Goal: Task Accomplishment & Management: Complete application form

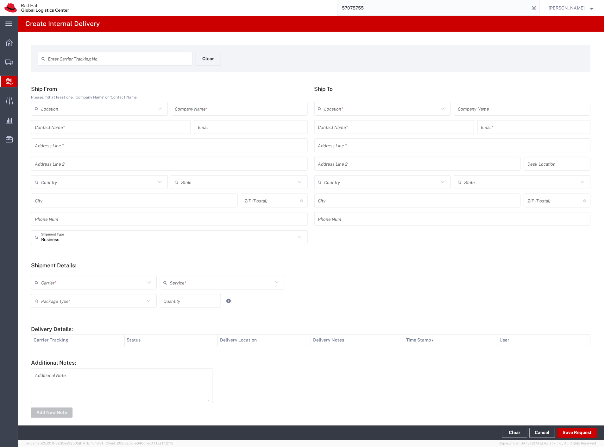
click at [143, 64] on div "Enter Carrier Tracking No." at bounding box center [115, 59] width 155 height 14
type input "DR4603073693E"
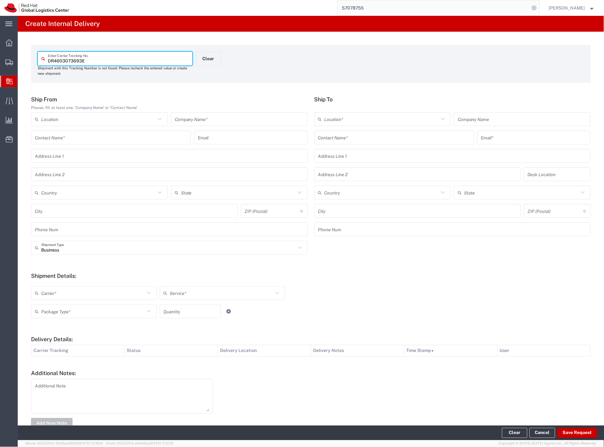
click at [197, 112] on div "Company Name *" at bounding box center [239, 119] width 137 height 14
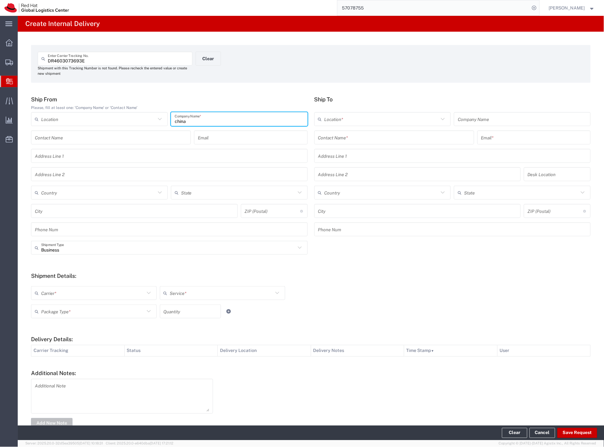
type input "china"
click at [322, 140] on input "text" at bounding box center [394, 137] width 152 height 11
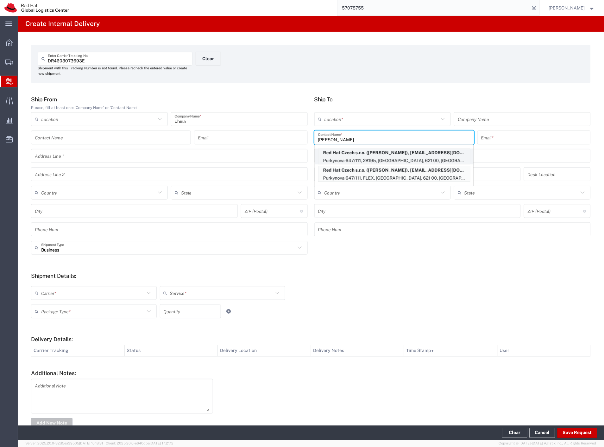
type input "[PERSON_NAME]"
click at [400, 157] on p "Purkynova 647/111, 2B195, [GEOGRAPHIC_DATA], 621 00, [GEOGRAPHIC_DATA]" at bounding box center [395, 161] width 152 height 8
type input "RH - [GEOGRAPHIC_DATA] [GEOGRAPHIC_DATA] - B"
type input "Red Hat Czech s.r.o."
type input "[PERSON_NAME]"
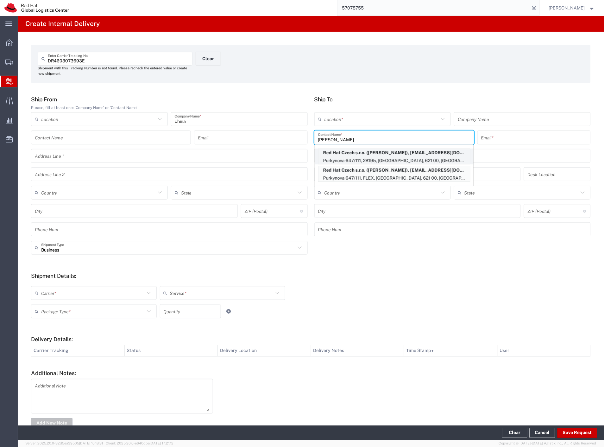
type input "[EMAIL_ADDRESS][DOMAIN_NAME]"
type input "Purkynova 647/111"
type input "2B195"
type input "Czechia"
type input "[GEOGRAPHIC_DATA]"
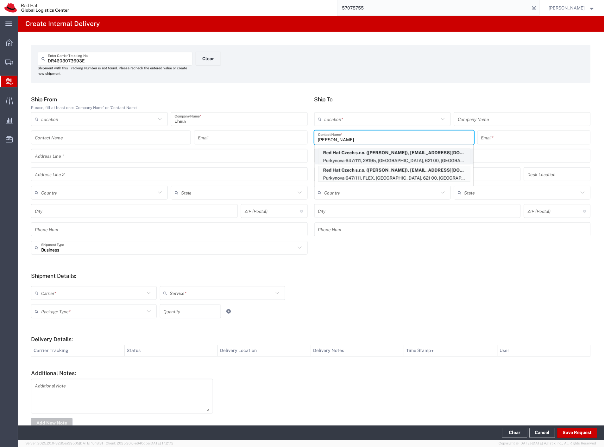
type input "621 00"
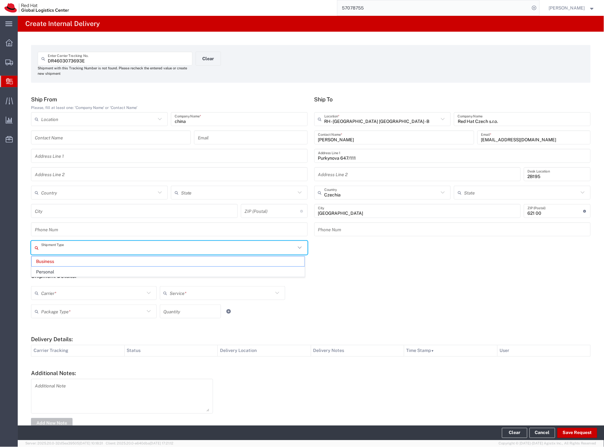
click at [65, 251] on input "text" at bounding box center [168, 247] width 255 height 11
click at [66, 273] on span "Personal" at bounding box center [168, 272] width 273 height 10
type input "Personal"
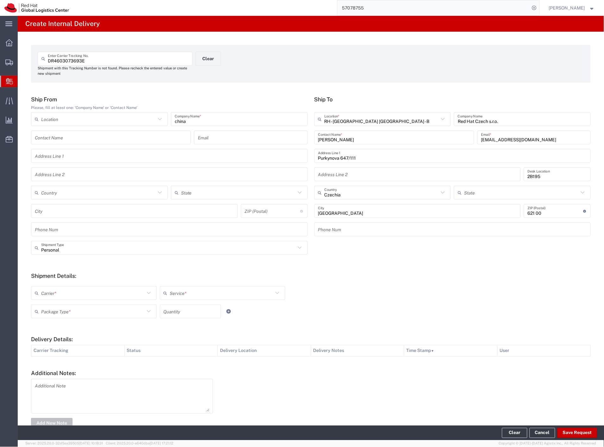
click at [83, 298] on input "text" at bounding box center [93, 293] width 104 height 11
click at [83, 304] on span "Czech Post" at bounding box center [93, 307] width 123 height 10
type input "Czech Post"
click at [82, 308] on input "text" at bounding box center [93, 311] width 104 height 11
type input "Ground"
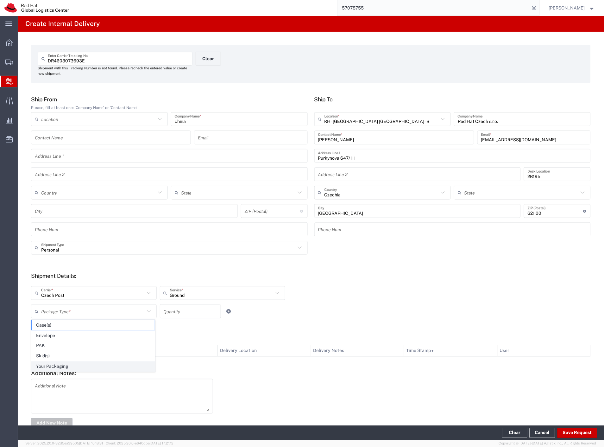
click at [86, 365] on span "Your Packaging" at bounding box center [93, 367] width 123 height 10
type input "Your Packaging"
click at [579, 431] on button "Save Request" at bounding box center [578, 433] width 40 height 10
type input "Personal"
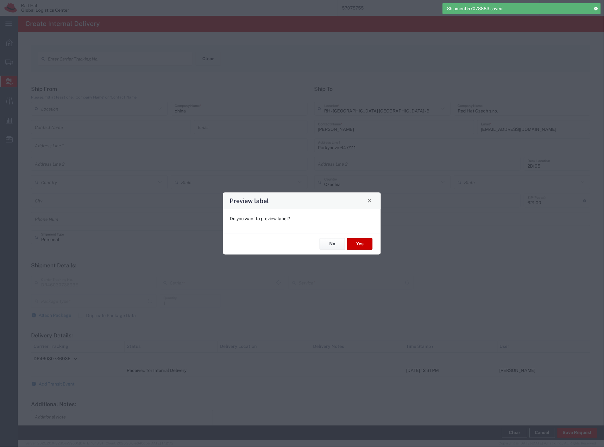
type input "Ground"
type input "Your Packaging"
type input "Czech Post"
click at [366, 245] on button "Yes" at bounding box center [359, 244] width 25 height 12
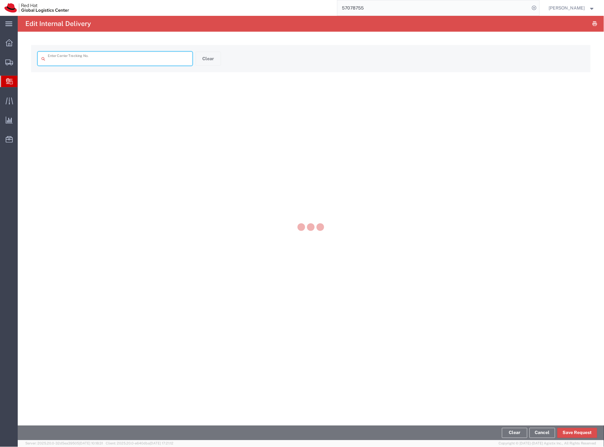
type input "DR4603073693E"
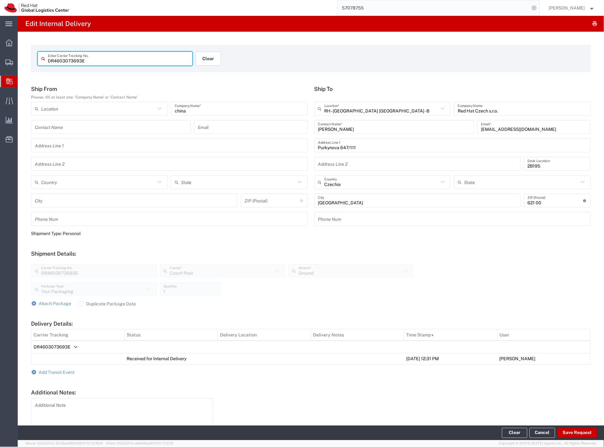
click at [201, 59] on button "Clear" at bounding box center [208, 59] width 25 height 14
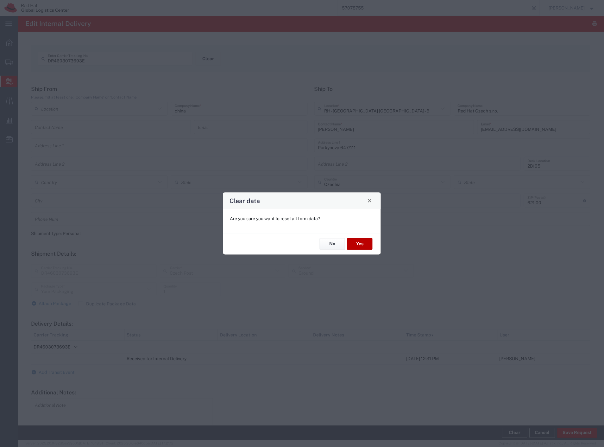
click at [356, 243] on button "Yes" at bounding box center [359, 244] width 25 height 12
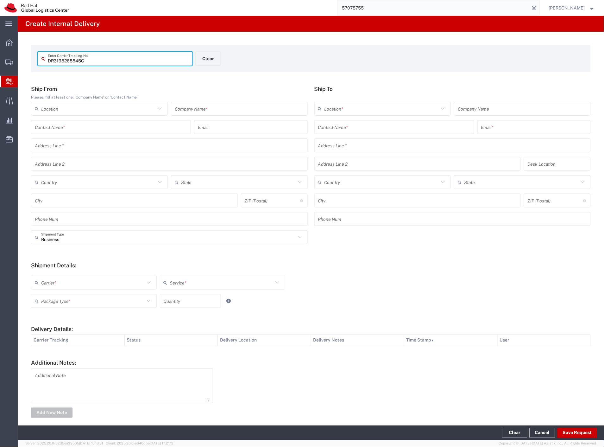
type input "DR3195268545C"
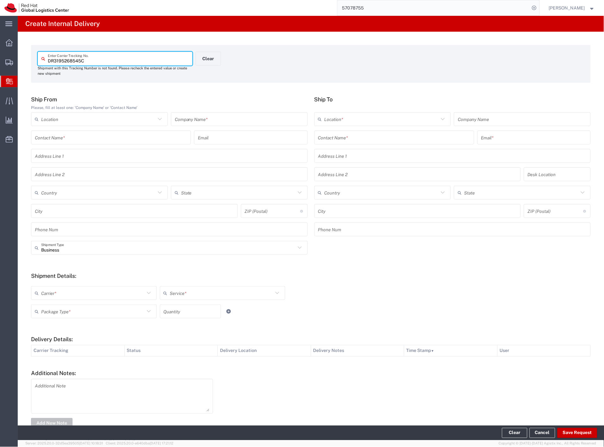
click at [191, 122] on input "text" at bounding box center [239, 119] width 129 height 11
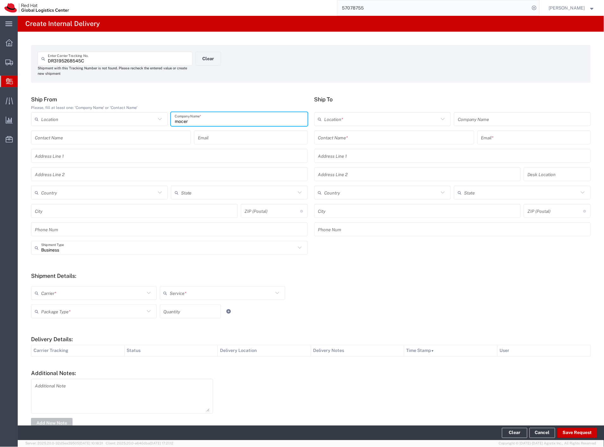
type input "mocer"
click at [325, 141] on input "text" at bounding box center [394, 137] width 152 height 11
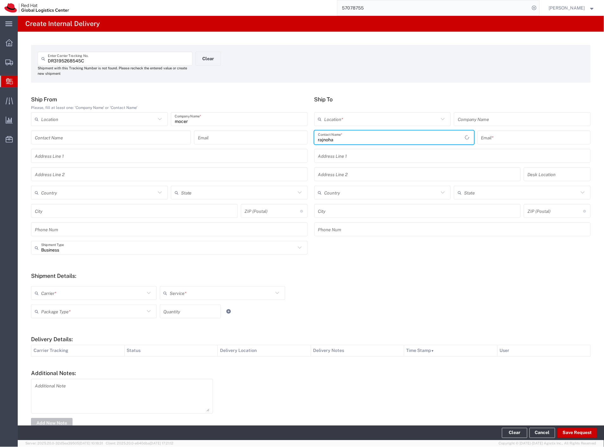
click at [325, 141] on input "rajnoha" at bounding box center [391, 137] width 147 height 11
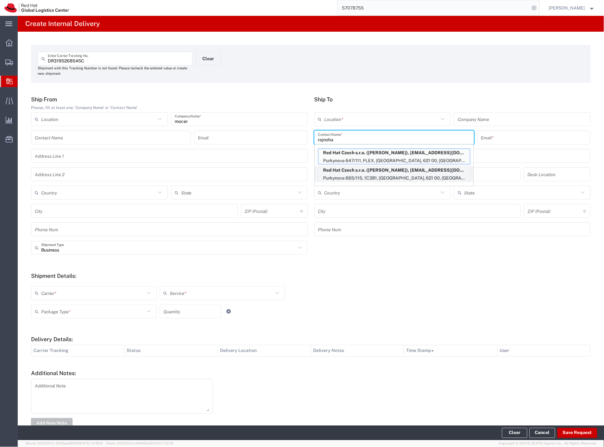
type input "rajnoha"
click at [349, 172] on p "Red Hat Czech s.r.o. ([PERSON_NAME]), [EMAIL_ADDRESS][DOMAIN_NAME]" at bounding box center [395, 170] width 152 height 8
type input "RH - [GEOGRAPHIC_DATA] [GEOGRAPHIC_DATA] - C"
type input "Red Hat Czech s.r.o."
type input "[PERSON_NAME]"
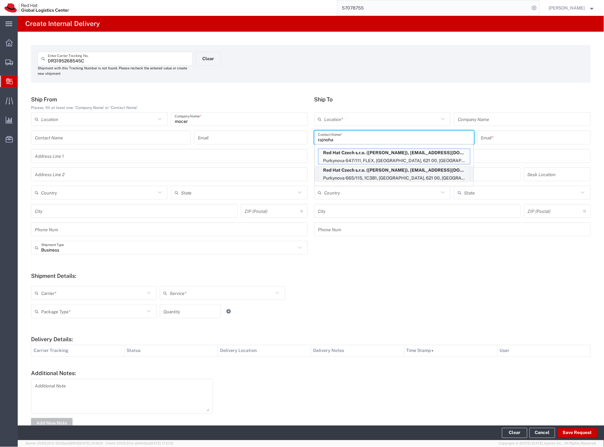
type input "[EMAIL_ADDRESS][DOMAIN_NAME]"
type input "Purkynova 665/115"
type input "1C381"
type input "Czechia"
type input "[GEOGRAPHIC_DATA]"
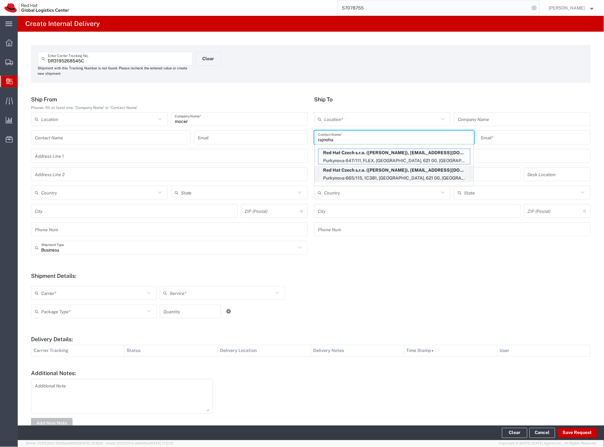
type input "621 00"
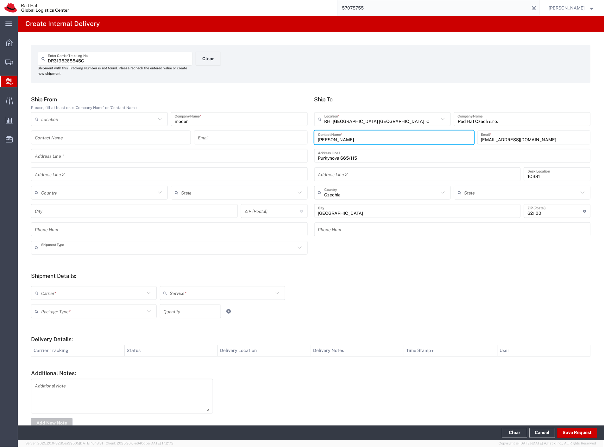
click at [52, 250] on input "text" at bounding box center [168, 247] width 255 height 11
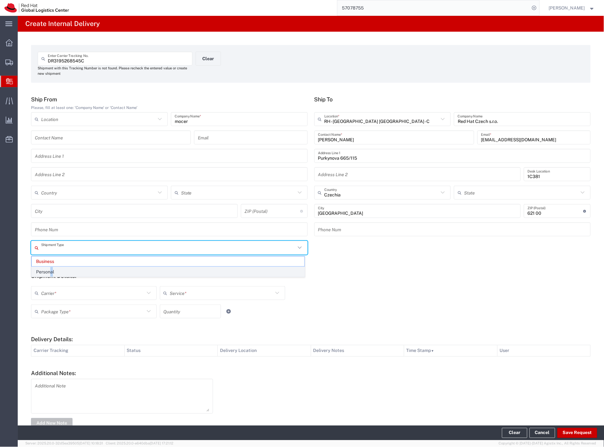
click at [52, 270] on span "Personal" at bounding box center [168, 272] width 273 height 10
type input "Personal"
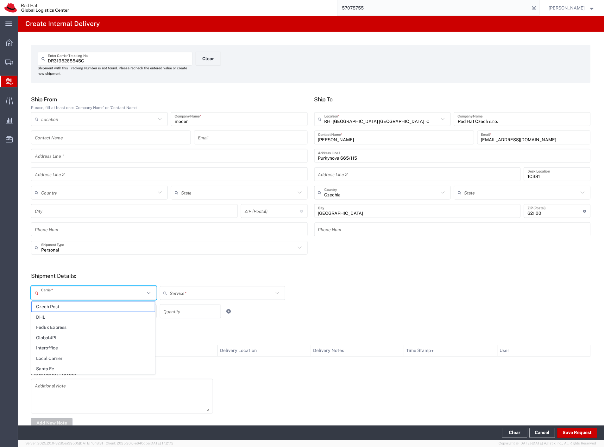
drag, startPoint x: 56, startPoint y: 288, endPoint x: 55, endPoint y: 293, distance: 4.9
click at [56, 289] on input "text" at bounding box center [93, 293] width 104 height 11
click at [50, 306] on span "Czech Post" at bounding box center [93, 307] width 123 height 10
type input "Czech Post"
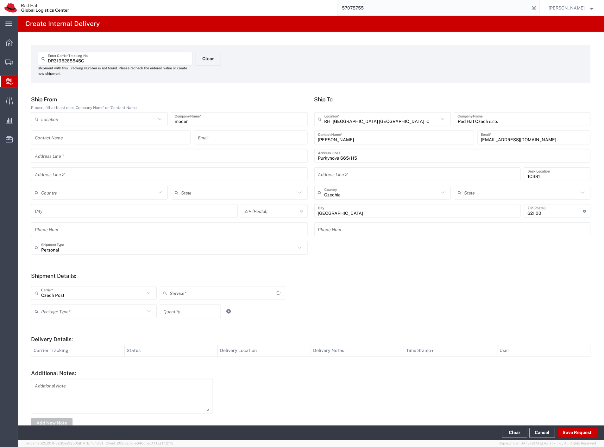
type input "Ground"
click at [50, 311] on input "text" at bounding box center [93, 311] width 104 height 11
click at [57, 367] on span "Your Packaging" at bounding box center [93, 367] width 123 height 10
type input "Your Packaging"
click at [577, 431] on button "Save Request" at bounding box center [578, 433] width 40 height 10
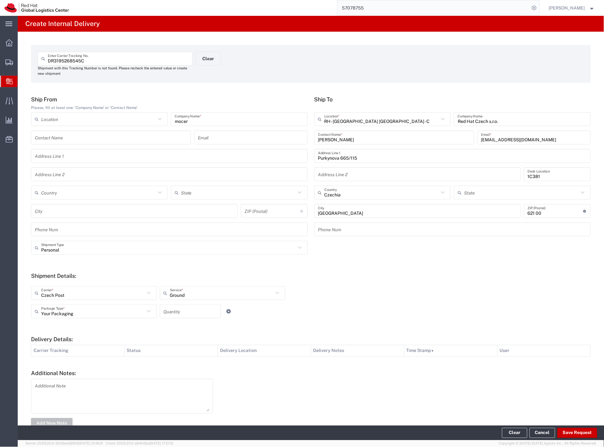
type input "Personal"
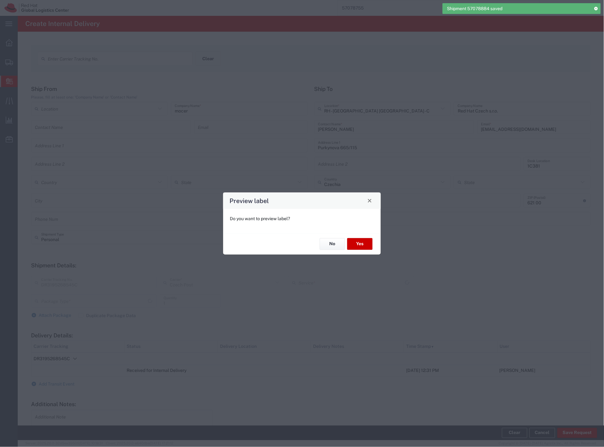
type input "Your Packaging"
type input "Ground"
click at [364, 244] on button "Yes" at bounding box center [359, 244] width 25 height 12
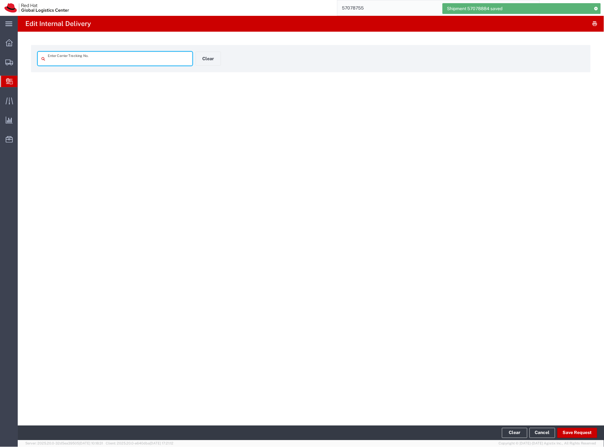
type input "DR3195268545C"
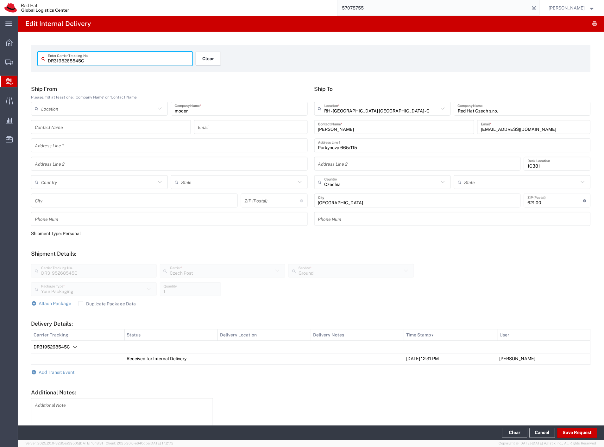
click at [206, 58] on button "Clear" at bounding box center [208, 59] width 25 height 14
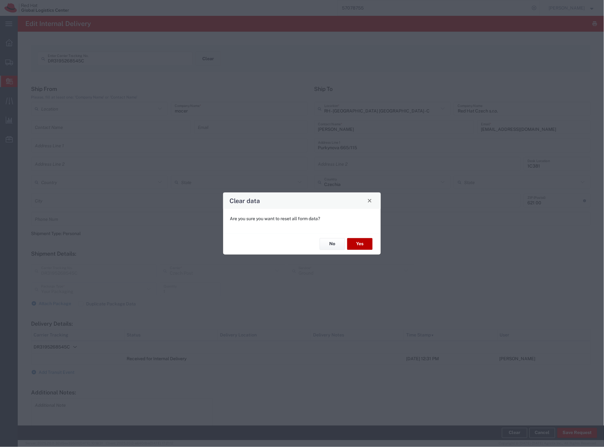
click at [360, 244] on button "Yes" at bounding box center [359, 244] width 25 height 12
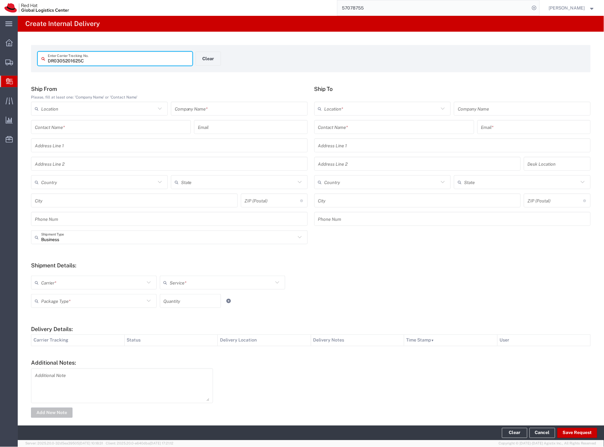
type input "DR0305201625C"
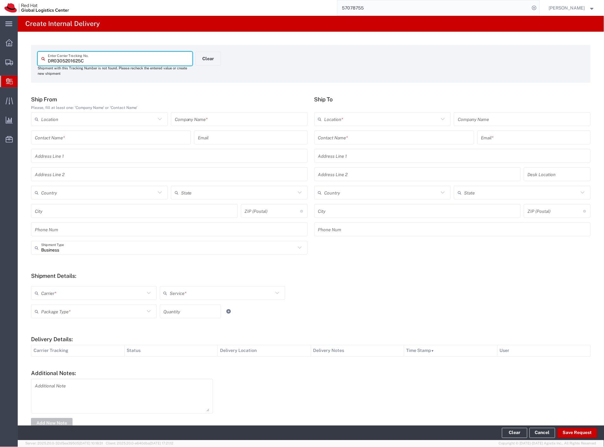
click at [206, 120] on input "text" at bounding box center [239, 119] width 129 height 11
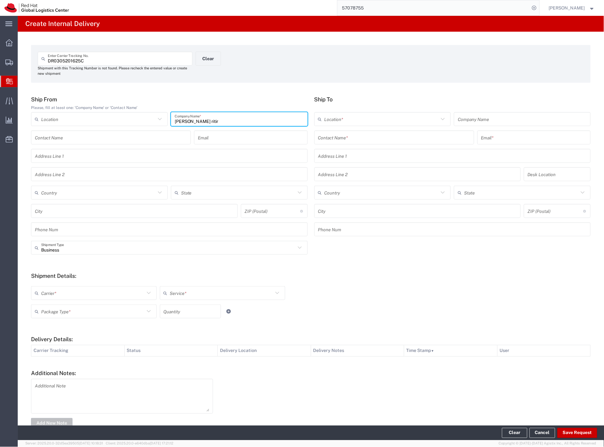
click at [189, 121] on input "[PERSON_NAME] ritir" at bounding box center [239, 119] width 129 height 11
type input "[PERSON_NAME] rytir"
click at [337, 140] on input "text" at bounding box center [394, 137] width 152 height 11
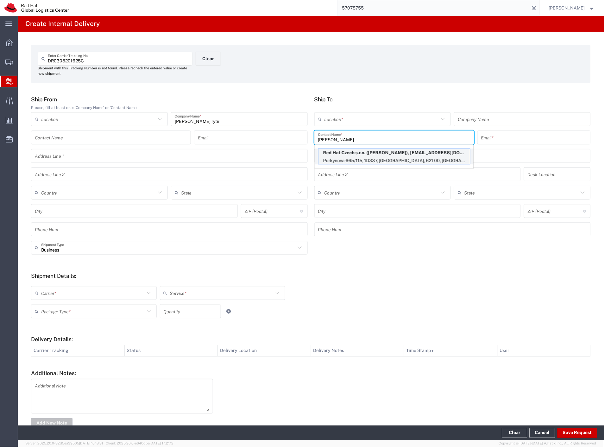
type input "[PERSON_NAME]"
click at [361, 151] on p "Red Hat Czech s.r.o. ([PERSON_NAME]), [EMAIL_ADDRESS][DOMAIN_NAME]" at bounding box center [395, 153] width 152 height 8
type input "RH - [GEOGRAPHIC_DATA] [GEOGRAPHIC_DATA] - C"
type input "Red Hat Czech s.r.o."
type input "[PERSON_NAME]"
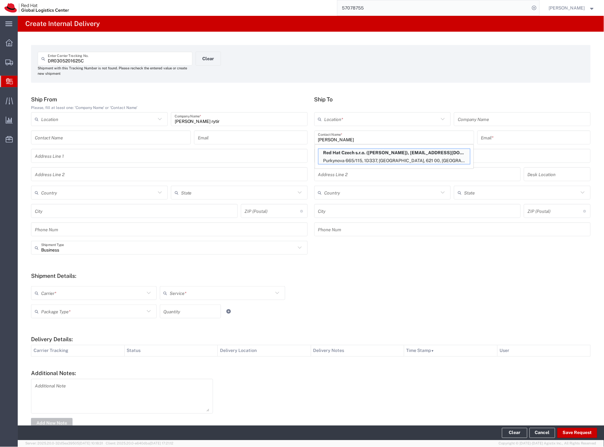
type input "[EMAIL_ADDRESS][DOMAIN_NAME]"
type input "Purkynova 665/115"
type input "1D337"
type input "Czechia"
type input "[GEOGRAPHIC_DATA]"
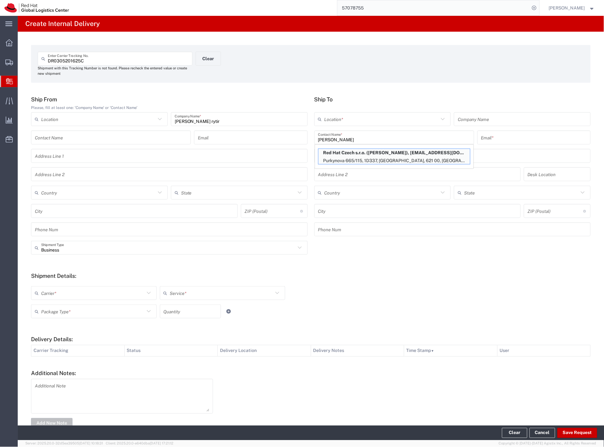
type input "621 00"
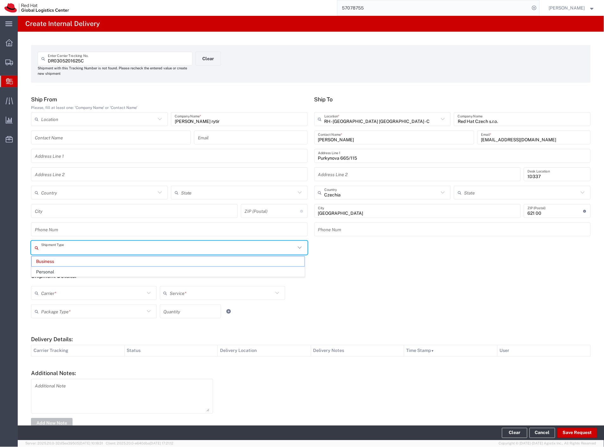
click at [64, 251] on input "text" at bounding box center [168, 247] width 255 height 11
click at [58, 268] on span "Personal" at bounding box center [168, 272] width 273 height 10
type input "Personal"
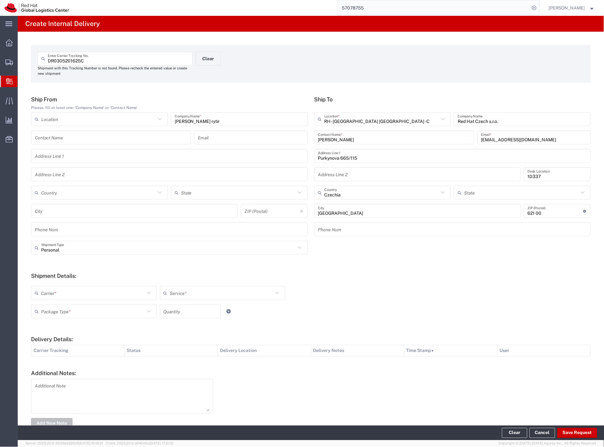
click at [51, 295] on input "text" at bounding box center [93, 293] width 104 height 11
click at [51, 307] on span "Czech Post" at bounding box center [93, 307] width 123 height 10
type input "Czech Post"
drag, startPoint x: 51, startPoint y: 309, endPoint x: 52, endPoint y: 315, distance: 6.0
click at [52, 315] on input "text" at bounding box center [93, 311] width 104 height 11
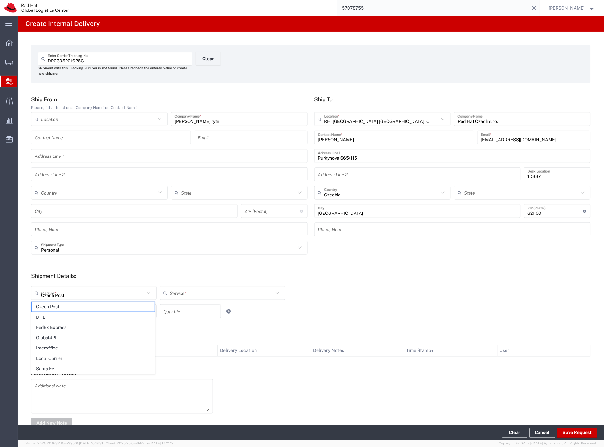
type input "Ground"
click at [57, 365] on span "Your Packaging" at bounding box center [93, 367] width 123 height 10
type input "Your Packaging"
click at [580, 434] on button "Save Request" at bounding box center [578, 433] width 40 height 10
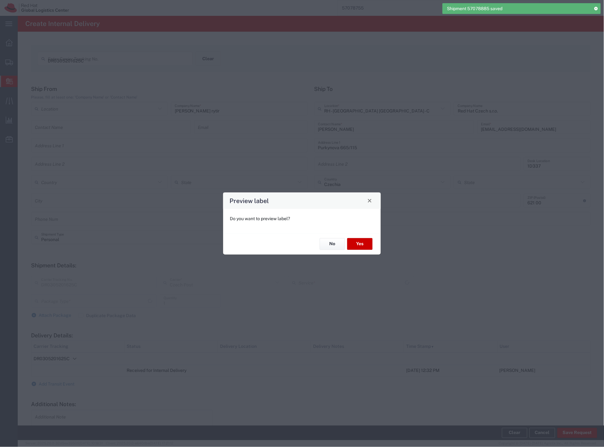
type input "Personal"
type input "Your Packaging"
type input "Ground"
click at [359, 243] on button "Yes" at bounding box center [359, 244] width 25 height 12
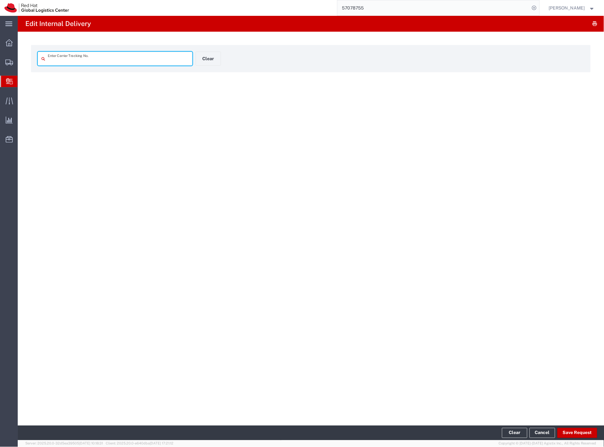
type input "DR0305201625C"
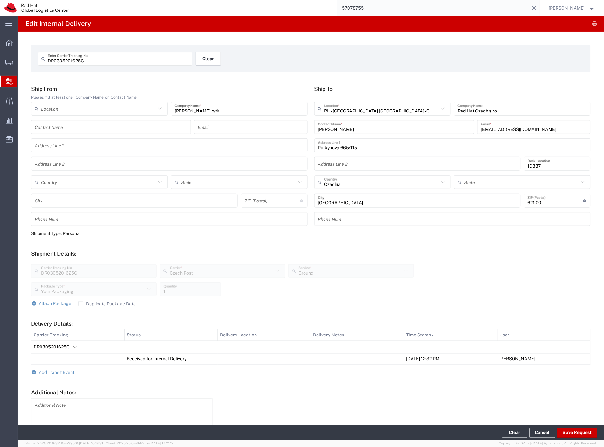
click at [209, 52] on button "Clear" at bounding box center [208, 59] width 25 height 14
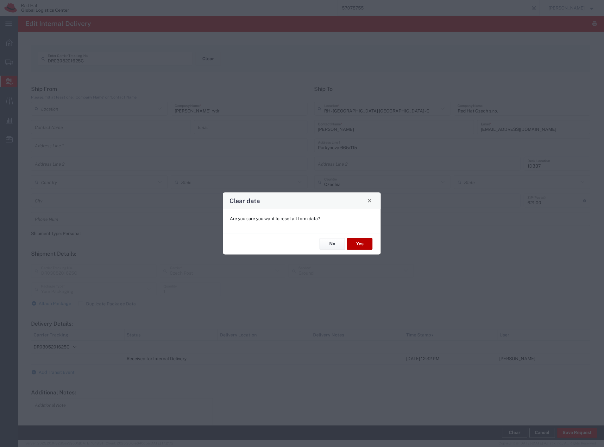
click at [362, 245] on button "Yes" at bounding box center [359, 244] width 25 height 12
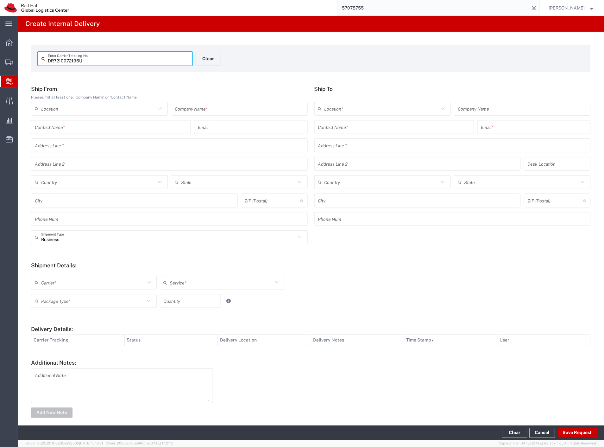
type input "DR7210072195U"
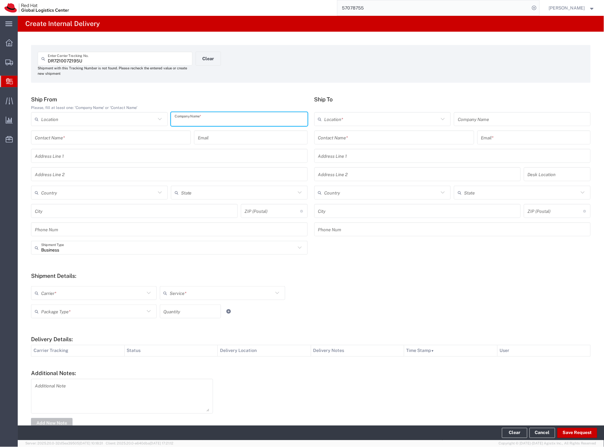
click at [186, 121] on input "text" at bounding box center [239, 119] width 129 height 11
type input "china"
click at [341, 131] on div "Contact Name *" at bounding box center [394, 137] width 160 height 14
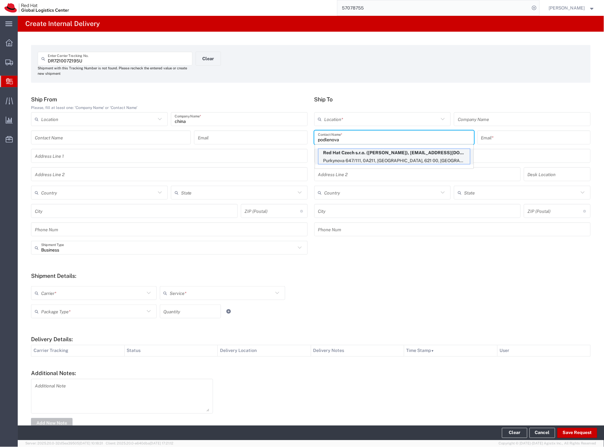
type input "podlenova"
click at [361, 155] on p "Red Hat Czech s.r.o. ([PERSON_NAME]), [EMAIL_ADDRESS][DOMAIN_NAME]" at bounding box center [395, 153] width 152 height 8
type input "RH - [GEOGRAPHIC_DATA] [GEOGRAPHIC_DATA] - B"
type input "Red Hat Czech s.r.o."
type input "[PERSON_NAME]"
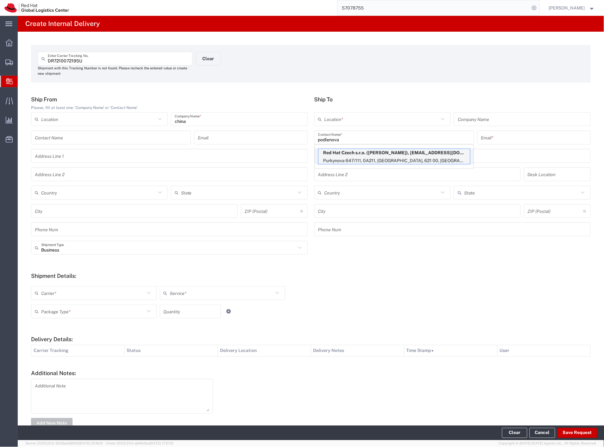
type input "[EMAIL_ADDRESS][DOMAIN_NAME]"
type input "Purkynova 647/111"
type input "0A211"
type input "Czechia"
type input "[GEOGRAPHIC_DATA]"
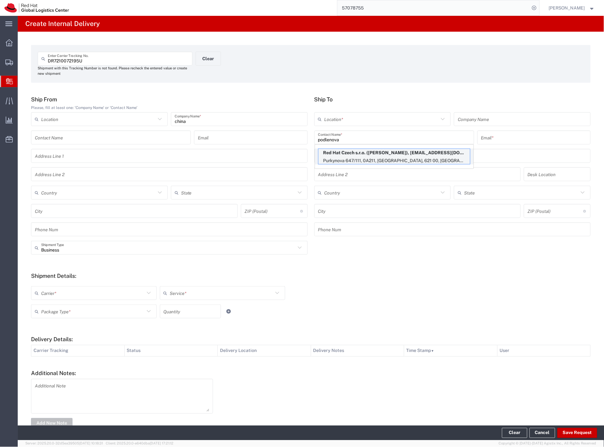
type input "621 00"
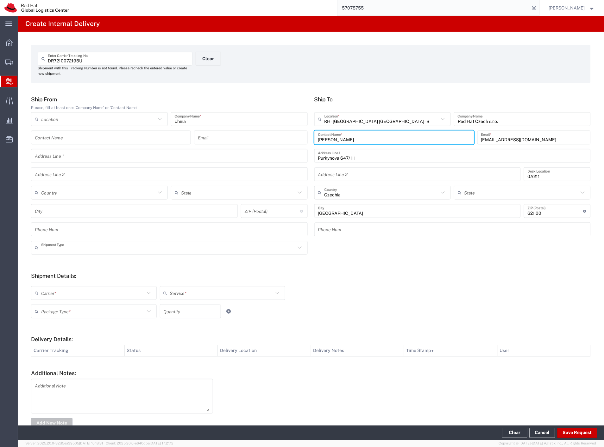
click at [53, 252] on input "text" at bounding box center [168, 247] width 255 height 11
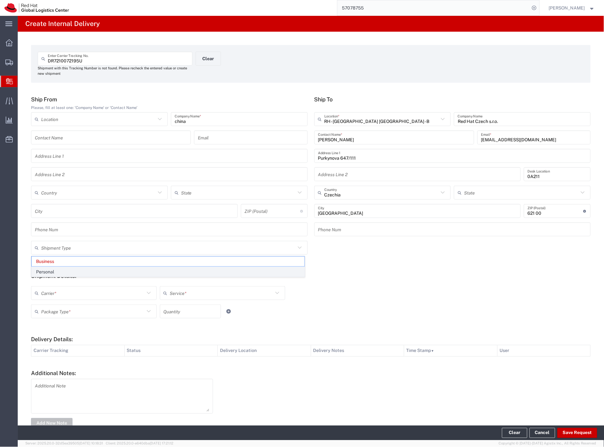
click at [47, 274] on span "Personal" at bounding box center [168, 272] width 273 height 10
type input "Personal"
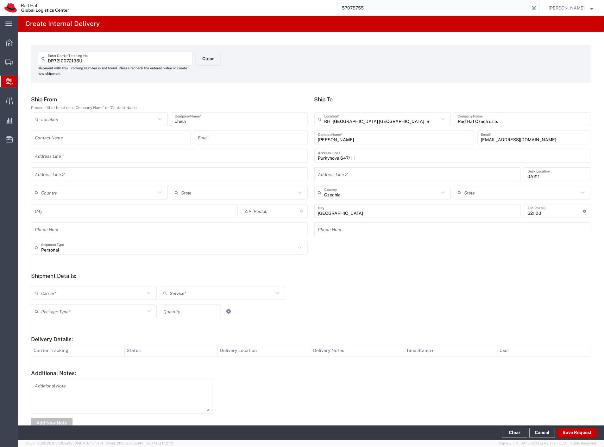
click at [48, 296] on input "text" at bounding box center [93, 293] width 104 height 11
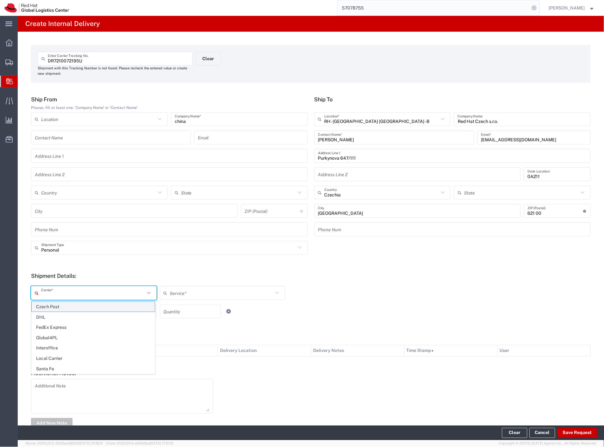
click at [49, 306] on span "Czech Post" at bounding box center [93, 307] width 123 height 10
type input "Czech Post"
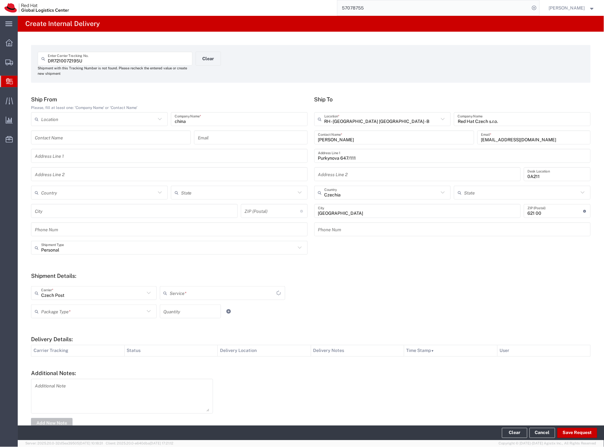
drag, startPoint x: 49, startPoint y: 308, endPoint x: 52, endPoint y: 311, distance: 3.9
click at [50, 308] on input "text" at bounding box center [93, 311] width 104 height 11
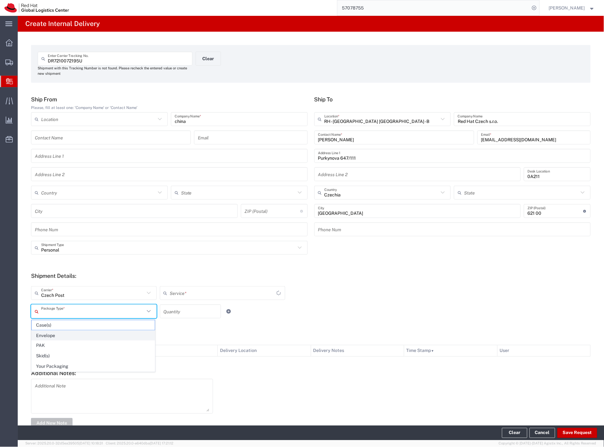
type input "Ground"
click at [64, 365] on span "Your Packaging" at bounding box center [93, 367] width 123 height 10
type input "Your Packaging"
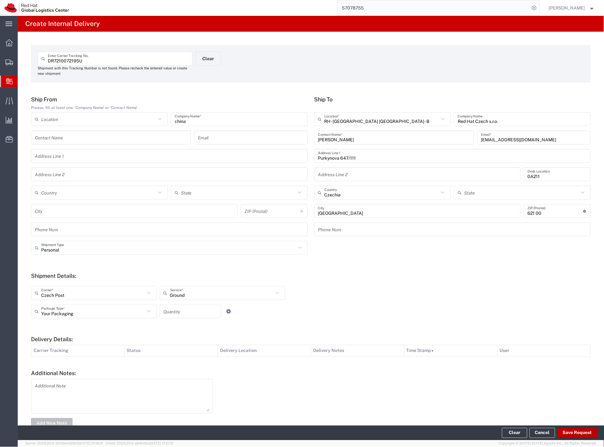
click at [570, 432] on button "Save Request" at bounding box center [578, 433] width 40 height 10
type input "Personal"
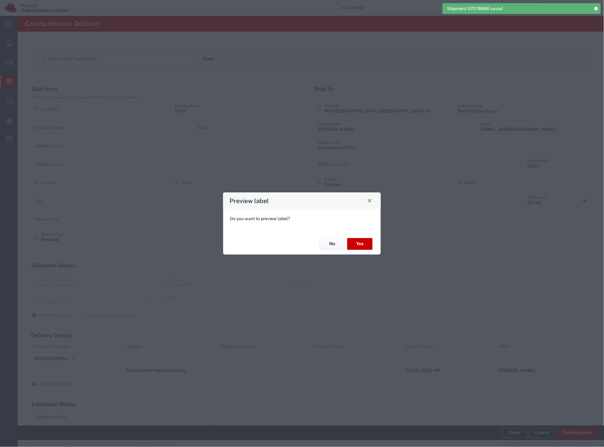
type input "Your Packaging"
type input "Ground"
click at [367, 246] on button "Yes" at bounding box center [359, 244] width 25 height 12
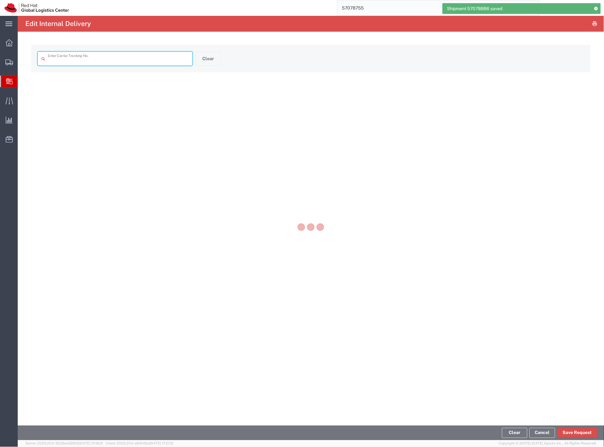
type input "DR7210072195U"
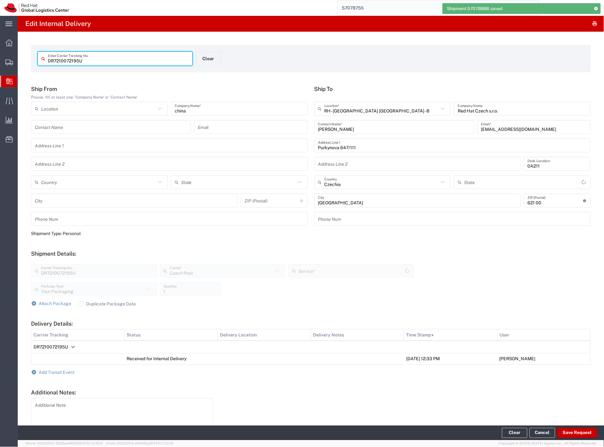
type input "Ground"
click at [209, 59] on button "Clear" at bounding box center [208, 59] width 25 height 14
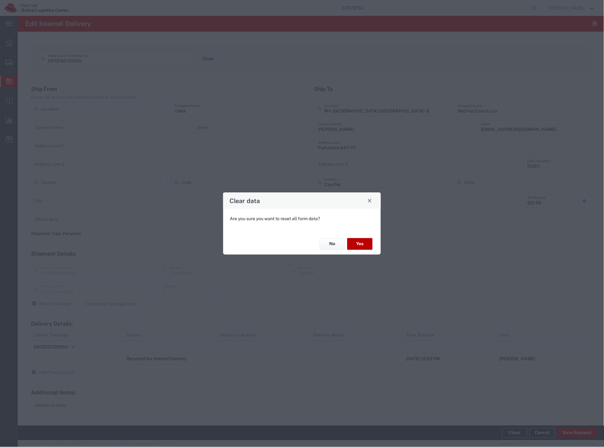
click at [355, 240] on button "Yes" at bounding box center [359, 244] width 25 height 12
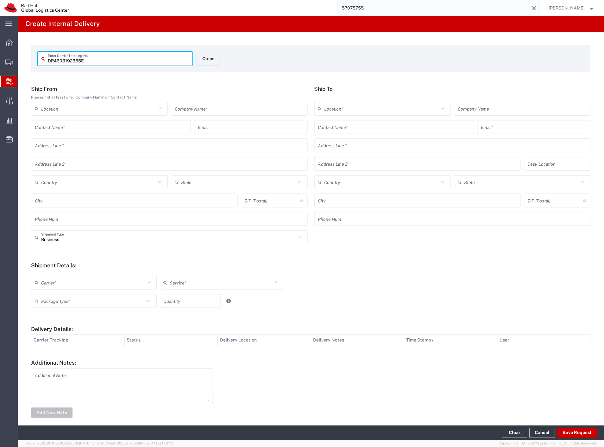
type input "DR4603192355E"
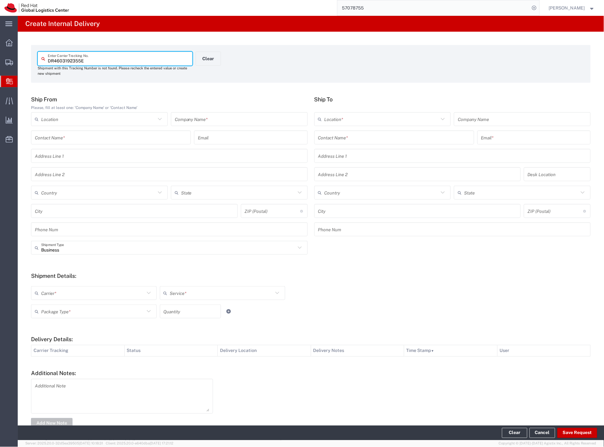
click at [198, 123] on input "text" at bounding box center [239, 119] width 129 height 11
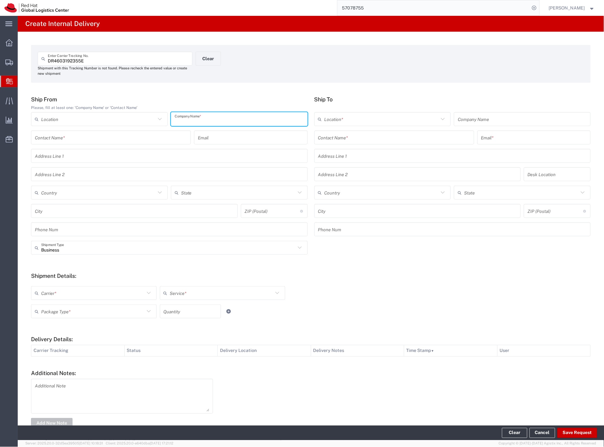
paste input "china"
type input "china"
click at [374, 137] on input "text" at bounding box center [394, 137] width 152 height 11
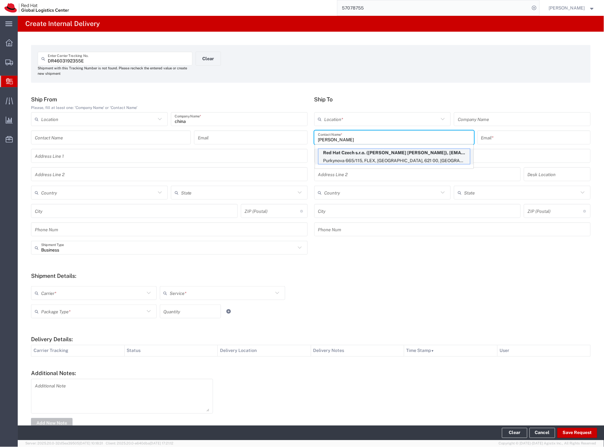
type input "[PERSON_NAME]"
click at [377, 154] on p "Red Hat Czech s.r.o. ([PERSON_NAME] [PERSON_NAME]), [EMAIL_ADDRESS][DOMAIN_NAME]" at bounding box center [395, 153] width 152 height 8
type input "RH - [GEOGRAPHIC_DATA] [GEOGRAPHIC_DATA] - C"
type input "Red Hat Czech s.r.o."
type input "[PERSON_NAME] [PERSON_NAME]"
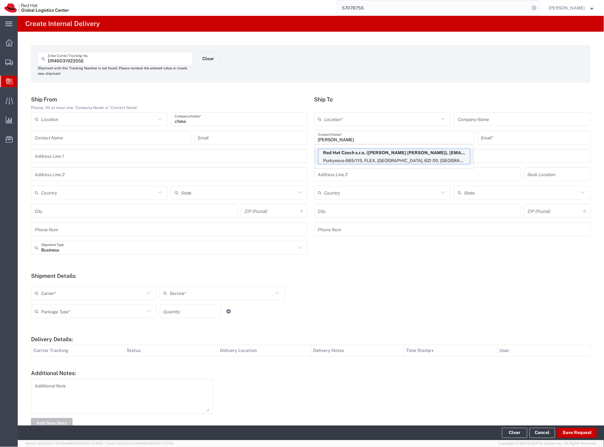
type input "[EMAIL_ADDRESS][DOMAIN_NAME]"
type input "Purkynova 665/115"
type input "FLEX"
type input "Czechia"
type input "[GEOGRAPHIC_DATA]"
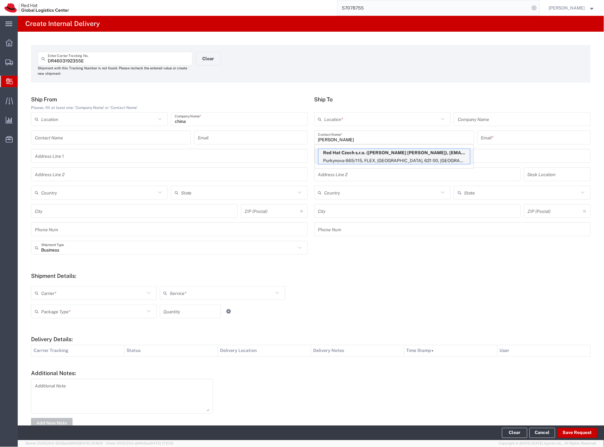
type input "621 00"
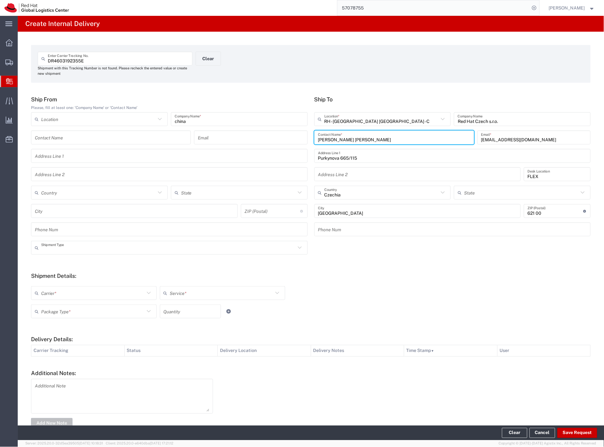
click at [53, 253] on input "text" at bounding box center [168, 247] width 255 height 11
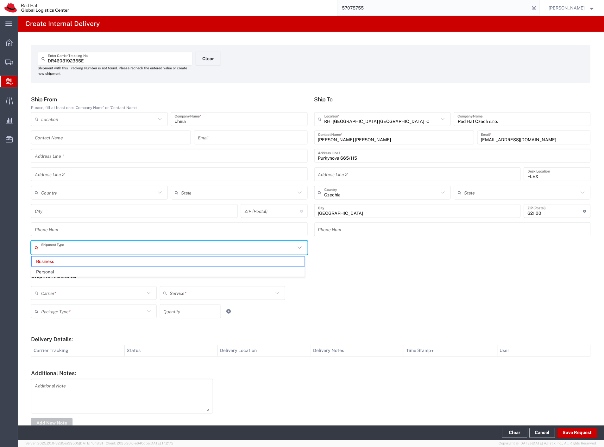
drag, startPoint x: 52, startPoint y: 269, endPoint x: 52, endPoint y: 283, distance: 14.9
click at [52, 269] on span "Personal" at bounding box center [168, 272] width 273 height 10
type input "Personal"
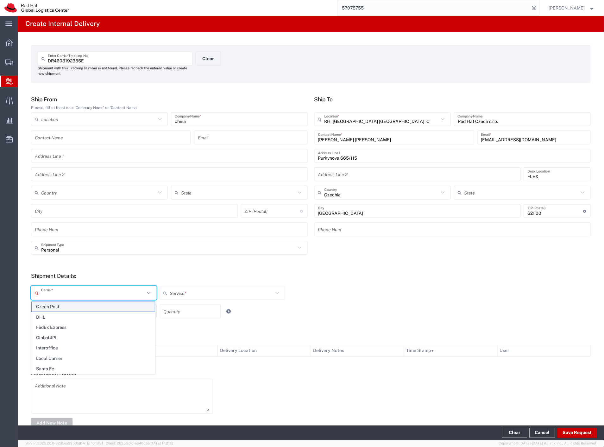
drag, startPoint x: 53, startPoint y: 292, endPoint x: 54, endPoint y: 304, distance: 11.8
click at [53, 293] on input "text" at bounding box center [93, 293] width 104 height 11
click at [54, 305] on span "Czech Post" at bounding box center [93, 307] width 123 height 10
type input "Czech Post"
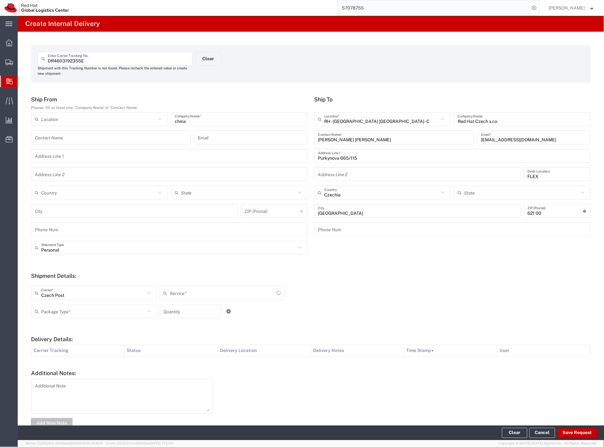
type input "Ground"
drag, startPoint x: 54, startPoint y: 309, endPoint x: 59, endPoint y: 324, distance: 16.0
click at [54, 309] on input "text" at bounding box center [93, 311] width 104 height 11
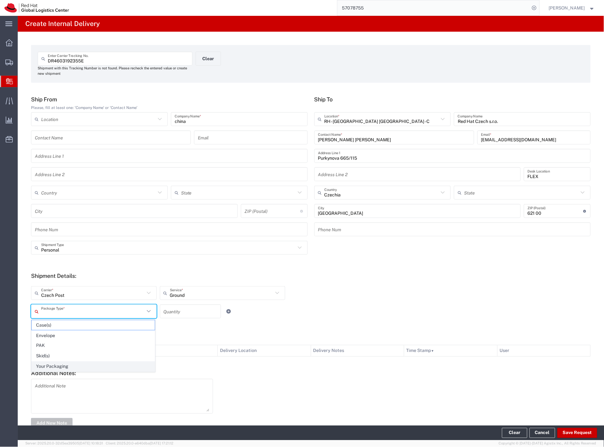
click at [58, 365] on span "Your Packaging" at bounding box center [93, 367] width 123 height 10
type input "Your Packaging"
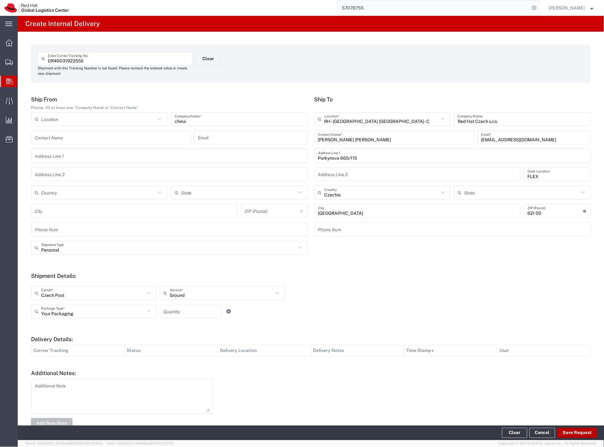
click at [572, 431] on button "Save Request" at bounding box center [578, 433] width 40 height 10
type input "Personal"
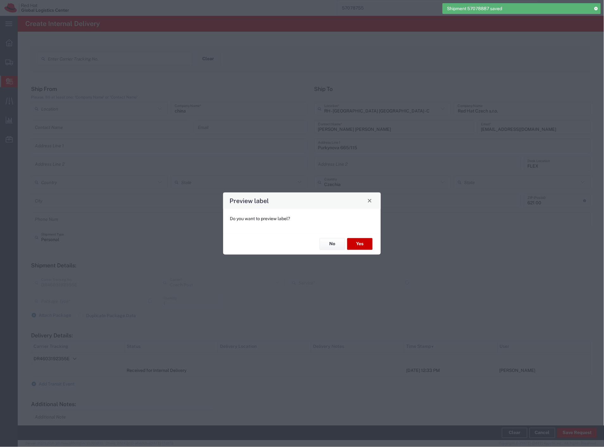
type input "Your Packaging"
type input "Ground"
click at [357, 246] on button "Yes" at bounding box center [359, 244] width 25 height 12
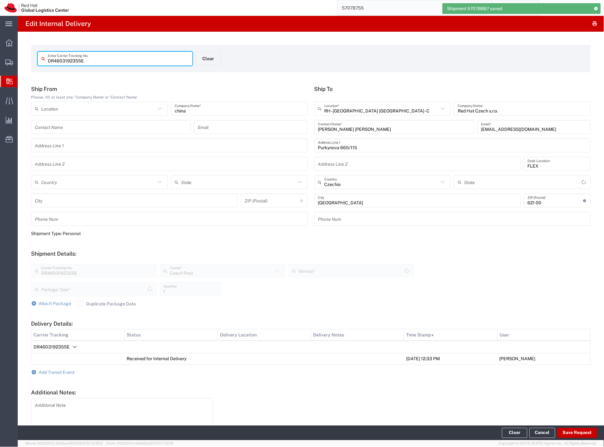
type input "Ground"
type input "Your Packaging"
click at [205, 62] on button "Clear" at bounding box center [208, 59] width 25 height 14
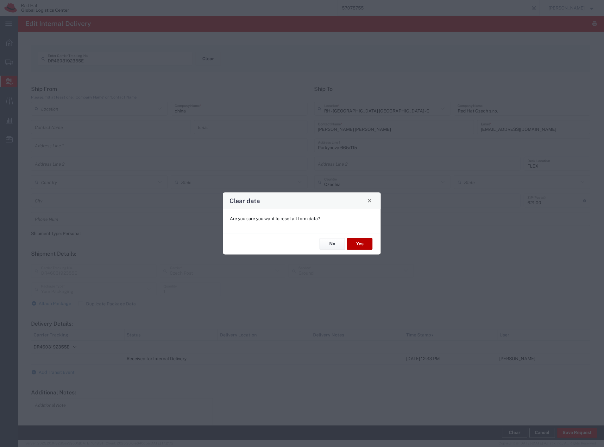
click at [357, 242] on button "Yes" at bounding box center [359, 244] width 25 height 12
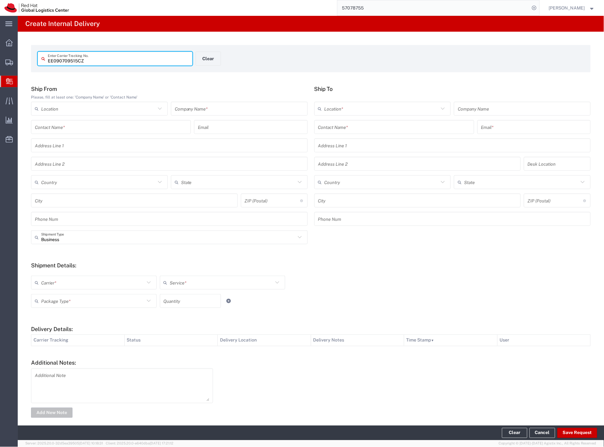
type input "EE090709515CZ"
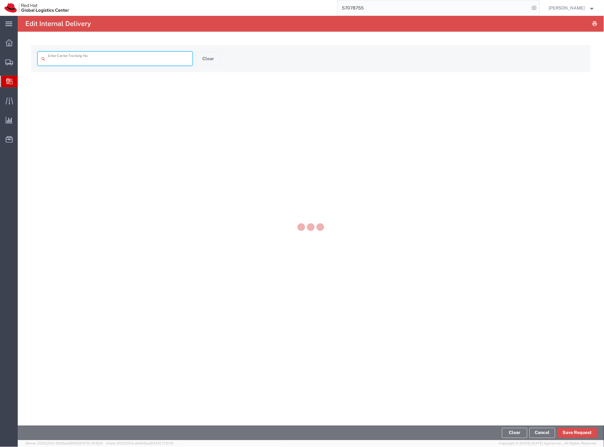
type input "EE090709515CZ"
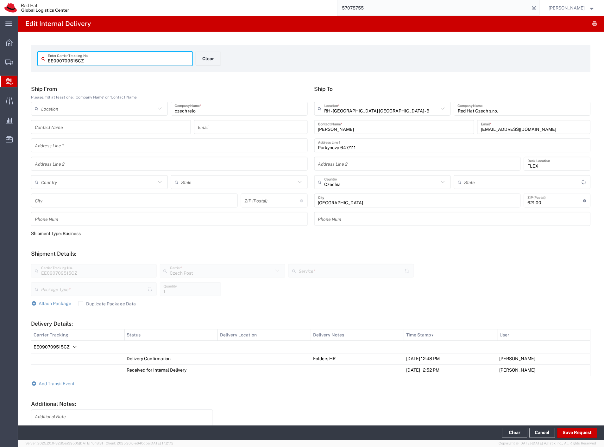
type input "Envelope"
type input "Ground"
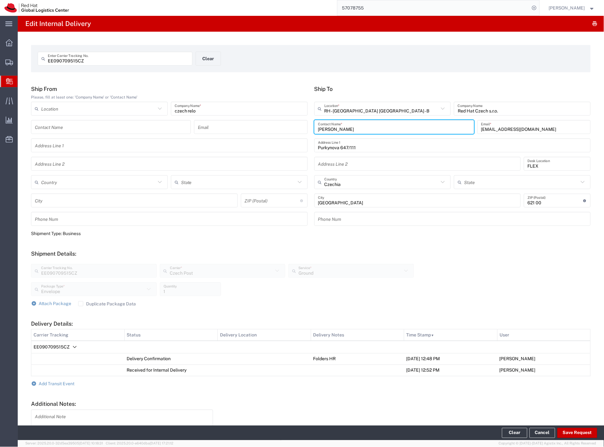
drag, startPoint x: 374, startPoint y: 127, endPoint x: 233, endPoint y: 136, distance: 141.2
click at [234, 136] on div "Ship From Please, fill at least one: 'Company Name' or 'Contact Name' Location …" at bounding box center [311, 158] width 567 height 145
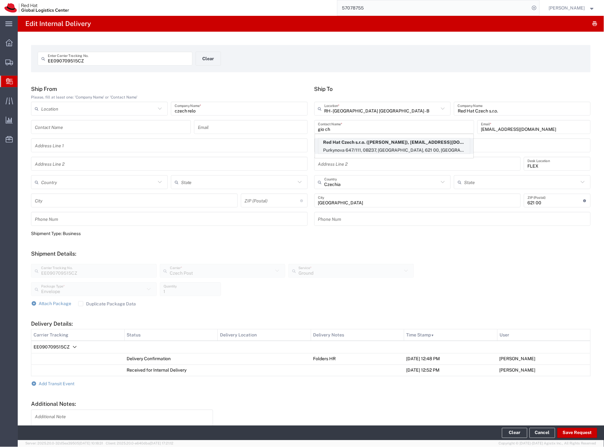
click at [395, 149] on p "Purkynova 647/111, 0B237, [GEOGRAPHIC_DATA], 621 00, [GEOGRAPHIC_DATA]" at bounding box center [395, 150] width 152 height 8
type input "[PERSON_NAME]"
type input "[EMAIL_ADDRESS][DOMAIN_NAME]"
type input "0B237"
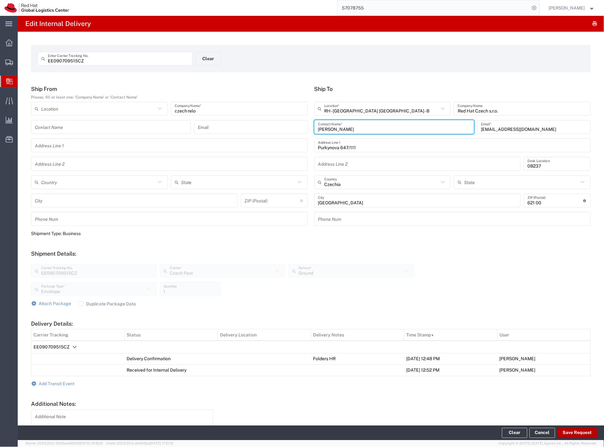
click at [581, 432] on button "Save Request" at bounding box center [578, 433] width 40 height 10
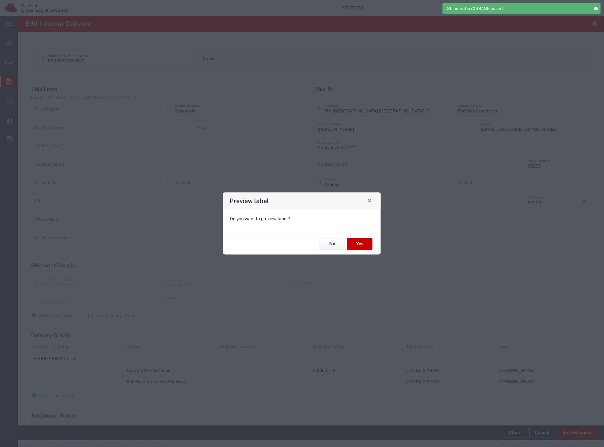
type input "Envelope"
type input "Ground"
click at [365, 246] on button "Yes" at bounding box center [359, 244] width 25 height 12
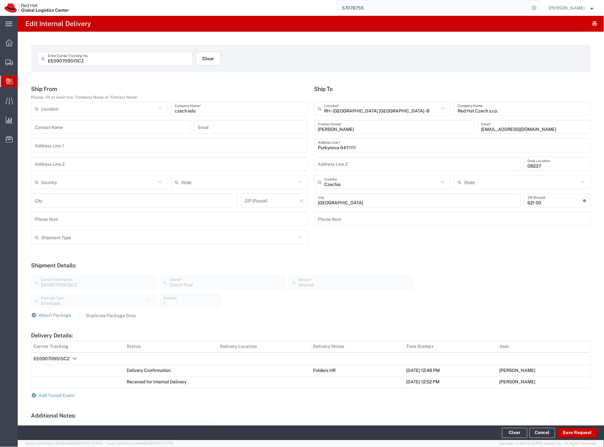
click at [212, 60] on button "Clear" at bounding box center [208, 59] width 25 height 14
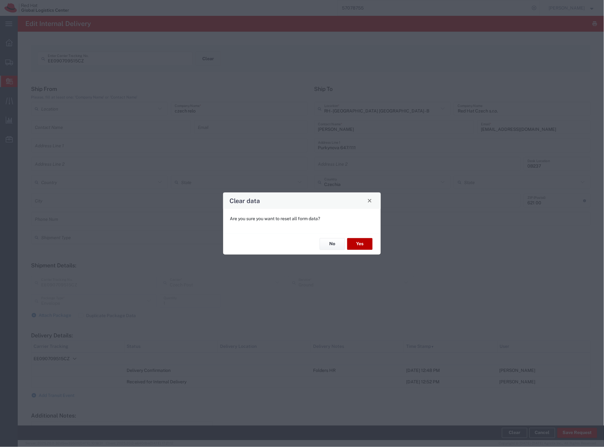
click at [366, 249] on button "Yes" at bounding box center [359, 244] width 25 height 12
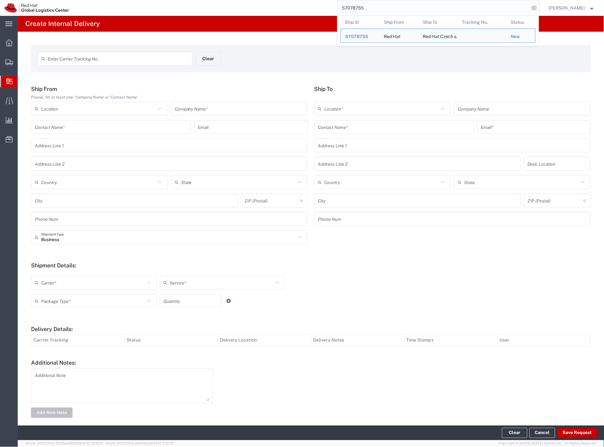
click at [407, 4] on input "57078755" at bounding box center [434, 7] width 193 height 15
paste input "686050"
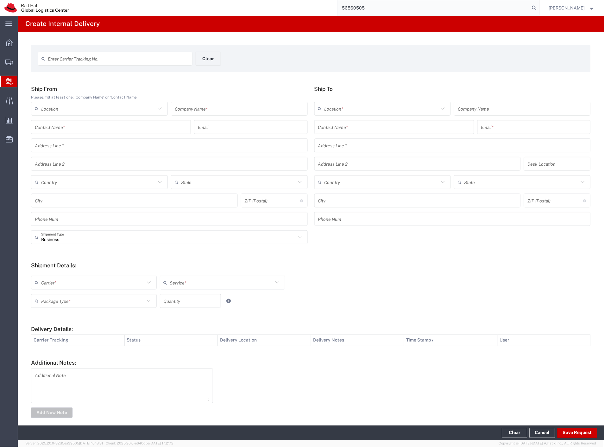
type input "56860505"
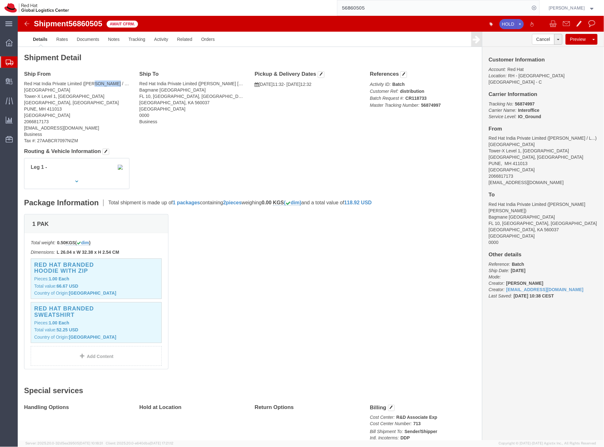
drag, startPoint x: 75, startPoint y: 65, endPoint x: 100, endPoint y: 65, distance: 24.7
click address "Red Hat India Private Limited ([PERSON_NAME] / LC hoodies) PUNE [STREET_ADDRESS…"
click at [22, 79] on span "Internal Delivery" at bounding box center [19, 81] width 4 height 13
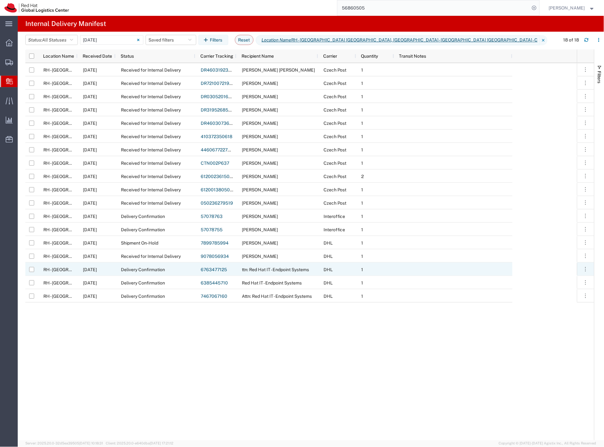
click at [285, 275] on div "ttn: Red Hat IT - Endpoint Systems" at bounding box center [278, 269] width 82 height 13
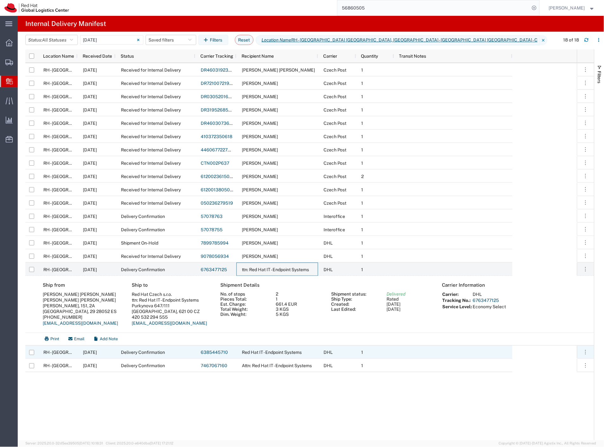
click at [266, 353] on span "Red Hat IT - Endpoint Systems" at bounding box center [272, 352] width 60 height 5
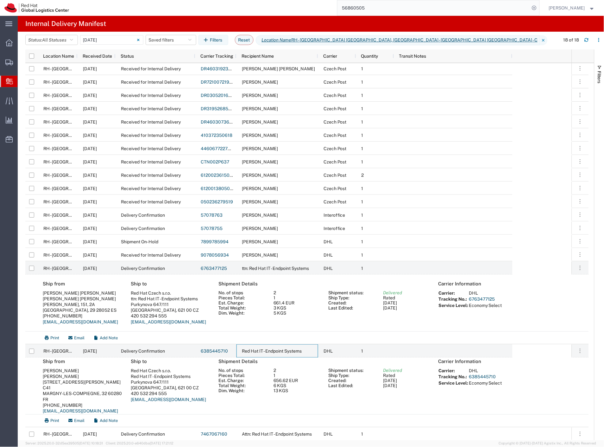
scroll to position [10, 0]
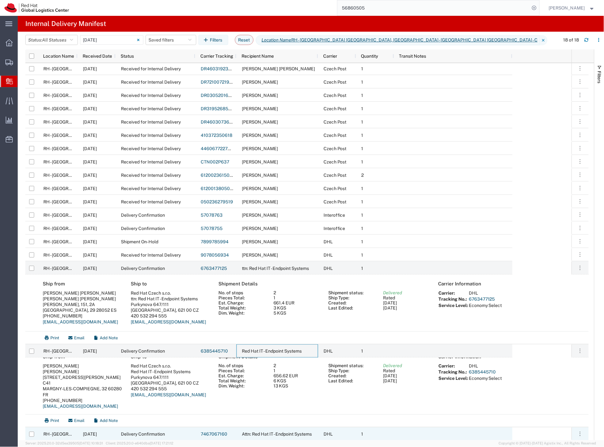
click at [269, 432] on span "Attn: Red Hat IT - Endpoint Systems" at bounding box center [277, 434] width 70 height 5
